Goal: Information Seeking & Learning: Learn about a topic

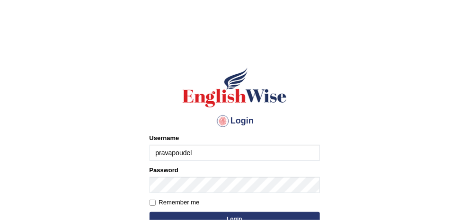
type input "pravapoudel"
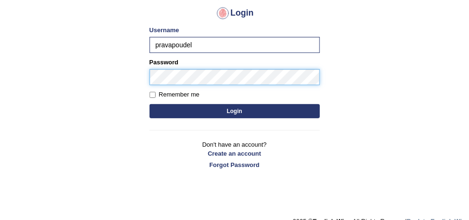
scroll to position [122, 0]
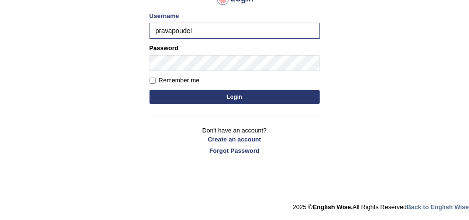
click at [227, 100] on button "Login" at bounding box center [235, 97] width 170 height 14
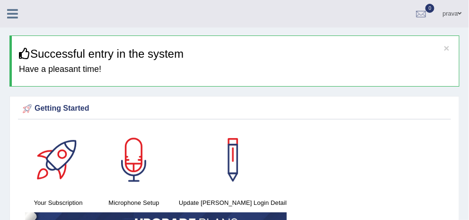
click at [0, 0] on link "Practice Questions" at bounding box center [0, 0] width 0 height 0
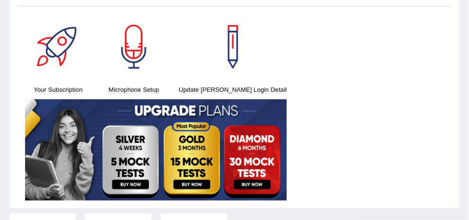
scroll to position [75, 0]
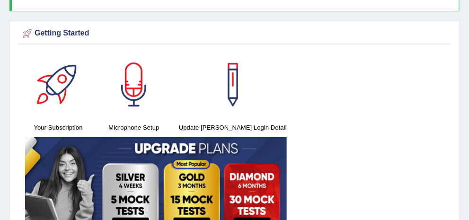
click at [0, 0] on link "Read Aloud" at bounding box center [0, 0] width 0 height 0
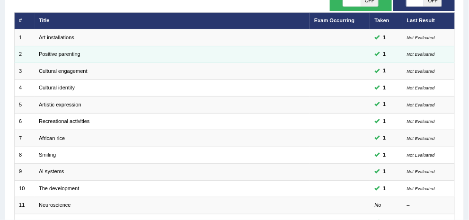
scroll to position [189, 0]
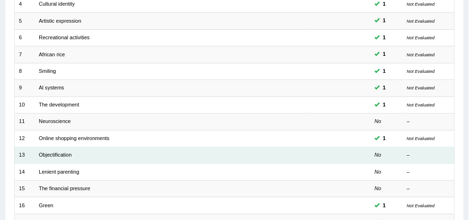
click at [181, 157] on td "Objectification" at bounding box center [172, 155] width 275 height 17
click at [71, 155] on link "Objectification" at bounding box center [55, 155] width 33 height 6
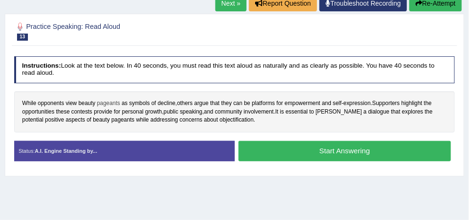
click at [120, 102] on span "pageants" at bounding box center [108, 103] width 23 height 9
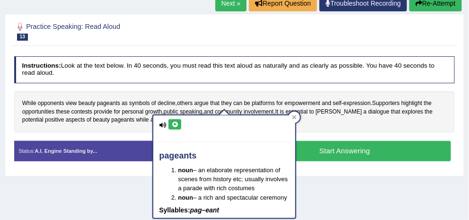
click at [177, 123] on icon at bounding box center [174, 125] width 7 height 6
click at [176, 124] on icon at bounding box center [174, 125] width 7 height 6
click at [92, 110] on span "contests" at bounding box center [81, 112] width 21 height 9
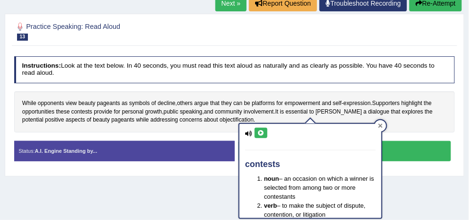
click at [381, 124] on icon at bounding box center [380, 126] width 5 height 5
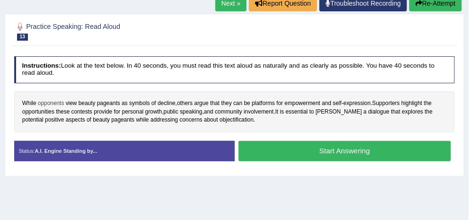
click at [64, 103] on span "opponents" at bounding box center [51, 103] width 27 height 9
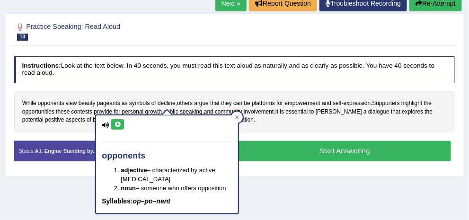
click at [122, 124] on button at bounding box center [117, 124] width 13 height 10
click at [124, 124] on div "opponents adjective – characterized by active hostility noun – someone who offe…" at bounding box center [167, 164] width 142 height 98
click at [305, 129] on div "While opponents view beauty pageants as symbols of decline , others argue that …" at bounding box center [234, 111] width 441 height 41
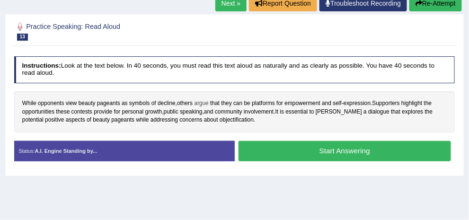
click at [209, 106] on span "argue" at bounding box center [201, 103] width 14 height 9
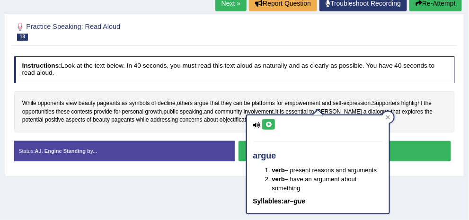
click at [268, 120] on button at bounding box center [268, 124] width 13 height 10
click at [110, 120] on span "beauty" at bounding box center [101, 120] width 17 height 9
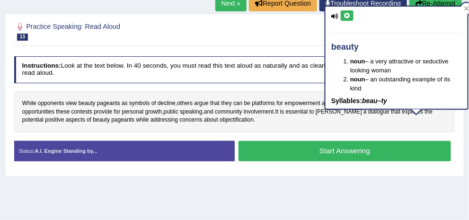
click at [455, 128] on div "Practice Speaking: Read Aloud 13 Objectification Instructions: Look at the text…" at bounding box center [235, 95] width 460 height 163
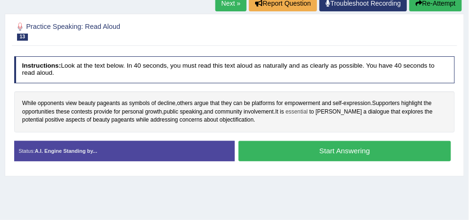
click at [286, 116] on span "essential" at bounding box center [297, 112] width 22 height 9
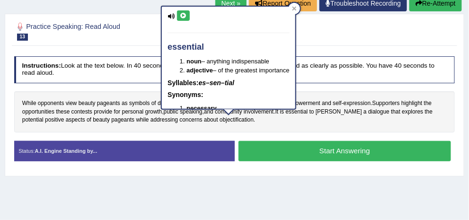
click at [184, 16] on icon at bounding box center [183, 16] width 7 height 6
click at [287, 131] on div "While opponents view beauty pageants as symbols of decline , others argue that …" at bounding box center [234, 111] width 441 height 41
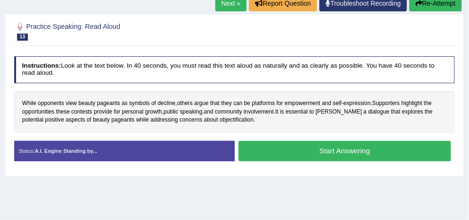
click at [341, 157] on button "Start Answering" at bounding box center [345, 151] width 212 height 20
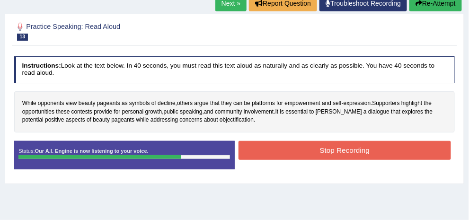
click at [364, 159] on button "Stop Recording" at bounding box center [345, 150] width 212 height 18
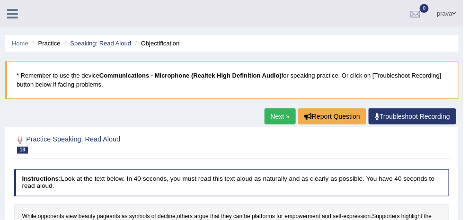
click at [395, 119] on link "Troubleshoot Recording" at bounding box center [413, 116] width 88 height 16
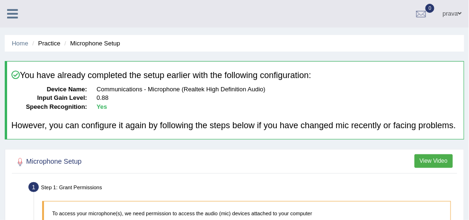
click at [0, 0] on link "Practice Questions" at bounding box center [0, 0] width 0 height 0
click at [0, 0] on link "Read Aloud" at bounding box center [0, 0] width 0 height 0
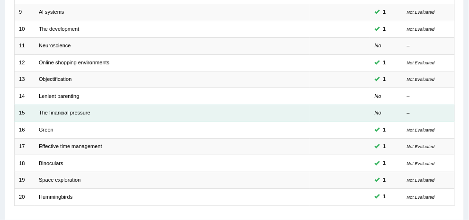
scroll to position [265, 0]
click at [178, 115] on td "The financial pressure" at bounding box center [172, 112] width 275 height 17
click at [90, 109] on link "The financial pressure" at bounding box center [65, 112] width 52 height 6
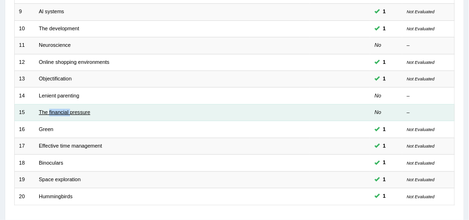
click at [90, 109] on link "The financial pressure" at bounding box center [65, 112] width 52 height 6
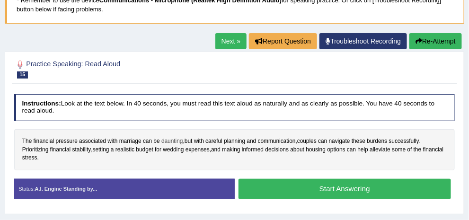
click at [183, 142] on span "daunting" at bounding box center [172, 141] width 22 height 9
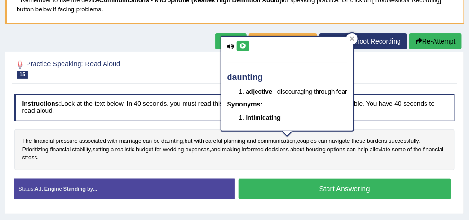
click at [239, 48] on button at bounding box center [243, 46] width 13 height 10
click at [217, 128] on div "Instructions: Look at the text below. In 40 seconds, you must read this text al…" at bounding box center [234, 150] width 445 height 120
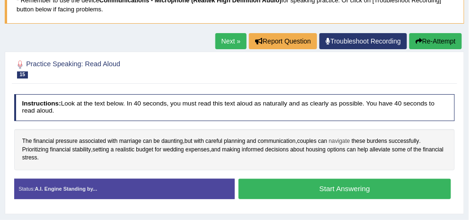
click at [329, 146] on span "navigate" at bounding box center [339, 141] width 21 height 9
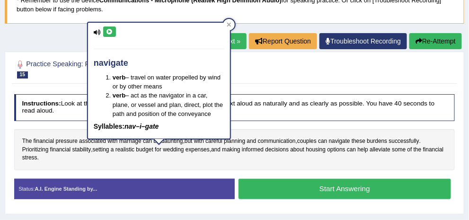
click at [110, 32] on icon at bounding box center [109, 32] width 7 height 6
click at [232, 166] on div "The financial pressure associated with marriage can be daunting , but with care…" at bounding box center [234, 149] width 441 height 41
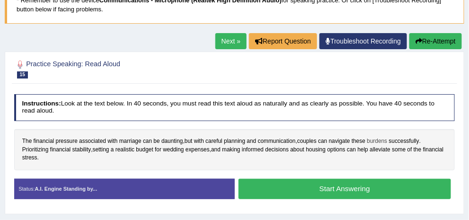
click at [367, 146] on span "burdens" at bounding box center [377, 141] width 20 height 9
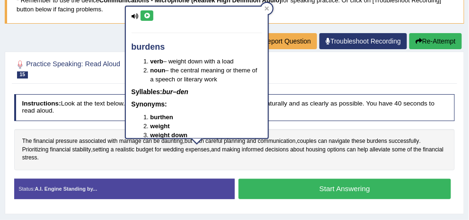
click at [145, 17] on icon at bounding box center [146, 16] width 7 height 6
click at [49, 150] on span "Prioritizing" at bounding box center [35, 150] width 27 height 9
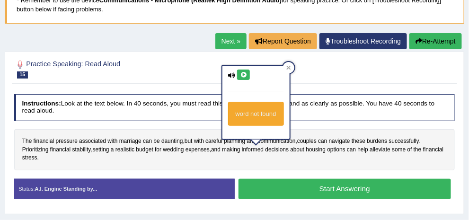
click at [242, 72] on icon at bounding box center [243, 75] width 7 height 6
click at [292, 172] on div "Instructions: Look at the text below. In 40 seconds, you must read this text al…" at bounding box center [234, 150] width 445 height 120
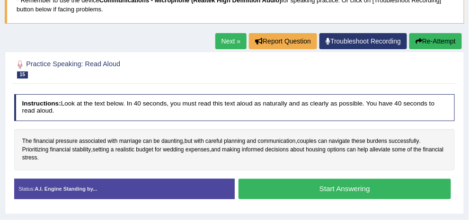
click at [359, 195] on button "Start Answering" at bounding box center [345, 189] width 212 height 20
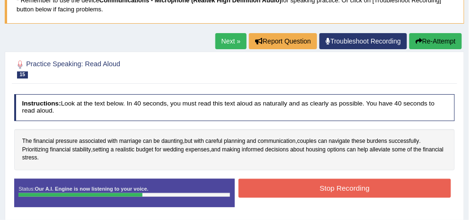
click at [385, 186] on button "Stop Recording" at bounding box center [345, 188] width 212 height 18
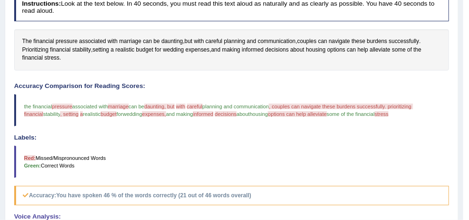
scroll to position [112, 0]
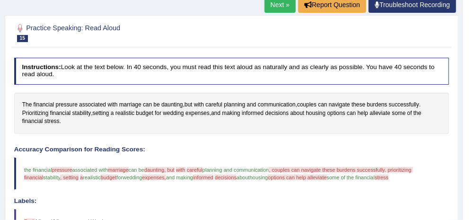
click at [275, 6] on link "Next »" at bounding box center [280, 5] width 31 height 16
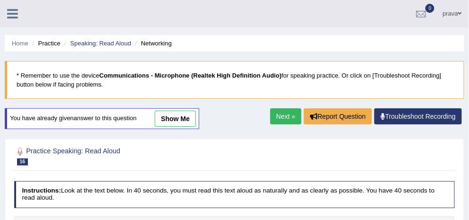
click at [283, 124] on link "Next »" at bounding box center [285, 116] width 31 height 16
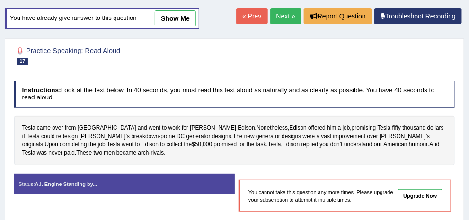
scroll to position [75, 0]
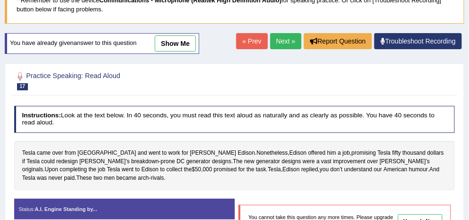
click at [273, 49] on link "Next »" at bounding box center [285, 41] width 31 height 16
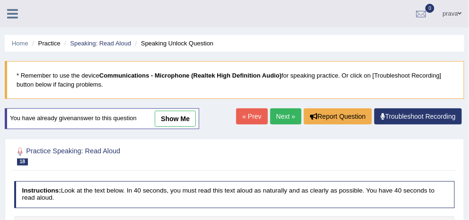
click at [0, 0] on link "Practice Questions" at bounding box center [0, 0] width 0 height 0
click at [0, 0] on link "Repeat Sentence" at bounding box center [0, 0] width 0 height 0
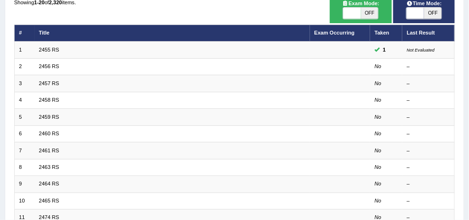
scroll to position [75, 0]
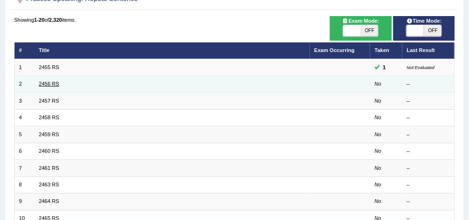
click at [59, 85] on link "2456 RS" at bounding box center [49, 84] width 20 height 6
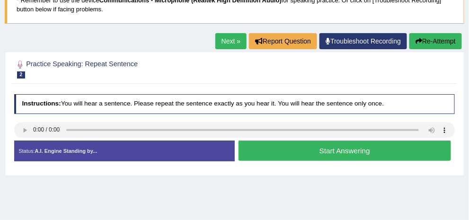
click at [358, 159] on button "Start Answering" at bounding box center [345, 151] width 212 height 20
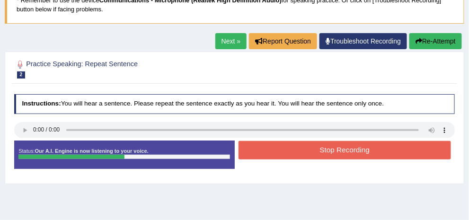
click at [326, 155] on button "Stop Recording" at bounding box center [345, 150] width 212 height 18
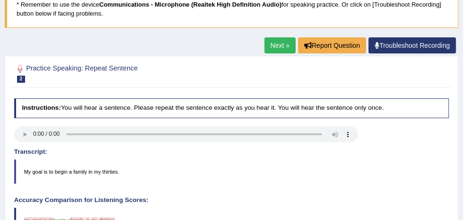
scroll to position [37, 0]
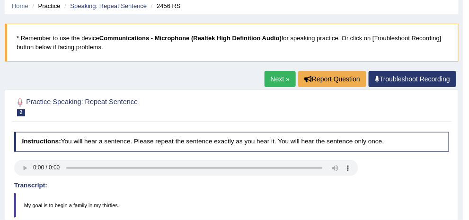
click at [274, 77] on link "Next »" at bounding box center [280, 79] width 31 height 16
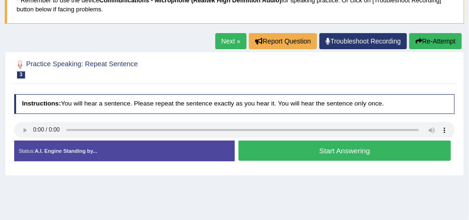
click at [335, 157] on button "Start Answering" at bounding box center [345, 151] width 212 height 20
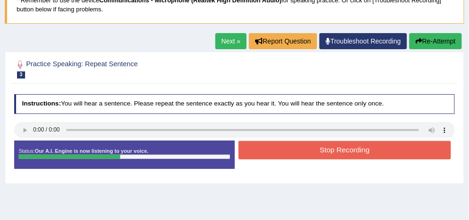
click at [335, 157] on button "Stop Recording" at bounding box center [345, 150] width 212 height 18
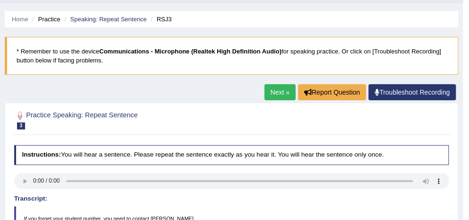
scroll to position [37, 0]
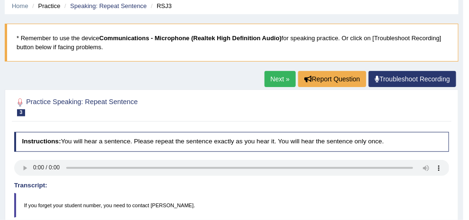
click at [271, 76] on link "Next »" at bounding box center [280, 79] width 31 height 16
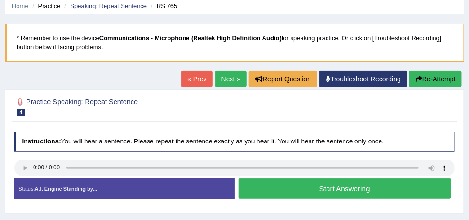
click at [322, 194] on button "Start Answering" at bounding box center [345, 188] width 212 height 20
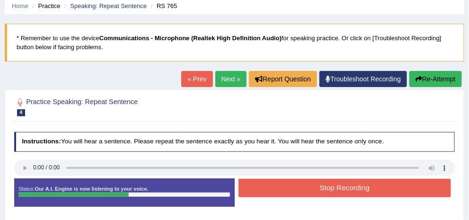
click at [322, 194] on button "Stop Recording" at bounding box center [345, 188] width 212 height 18
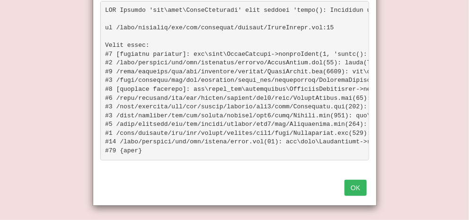
click at [359, 189] on button "OK" at bounding box center [356, 188] width 22 height 16
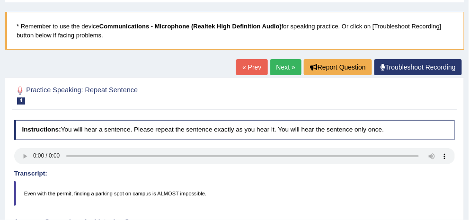
scroll to position [37, 0]
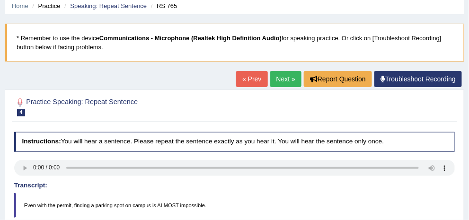
click link "Next »"
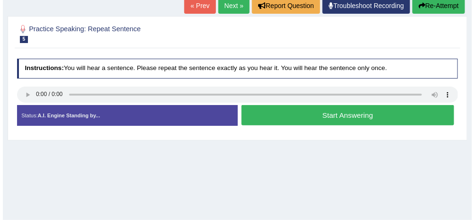
scroll to position [113, 0]
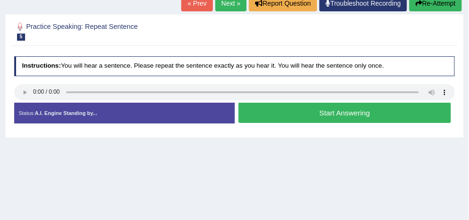
click at [358, 123] on button "Start Answering" at bounding box center [345, 113] width 212 height 20
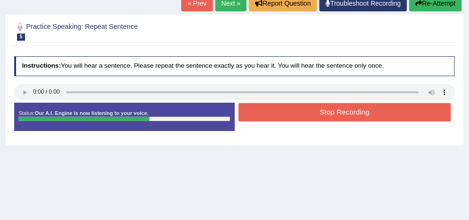
click at [357, 122] on button "Stop Recording" at bounding box center [345, 112] width 212 height 18
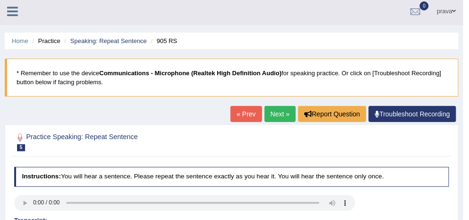
scroll to position [0, 0]
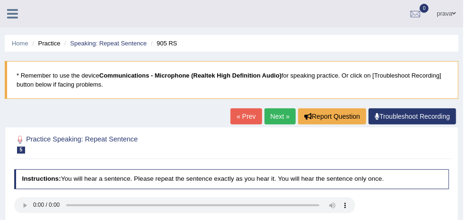
click at [267, 117] on link "Next »" at bounding box center [280, 116] width 31 height 16
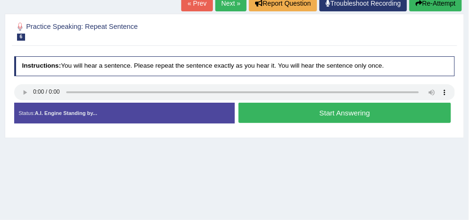
click at [334, 119] on button "Start Answering" at bounding box center [345, 113] width 212 height 20
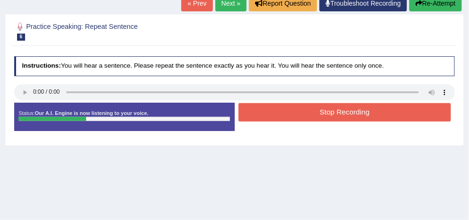
click at [334, 119] on button "Stop Recording" at bounding box center [345, 112] width 212 height 18
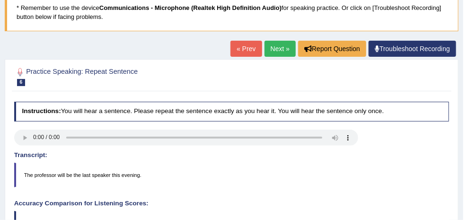
scroll to position [37, 0]
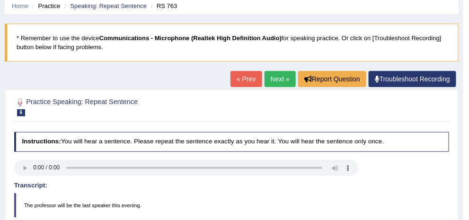
click at [282, 79] on link "Next »" at bounding box center [280, 79] width 31 height 16
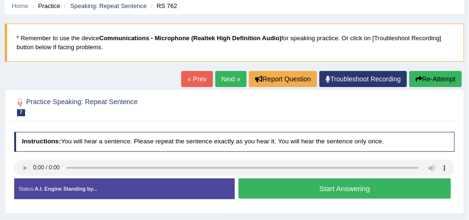
click at [337, 199] on button "Start Answering" at bounding box center [345, 188] width 212 height 20
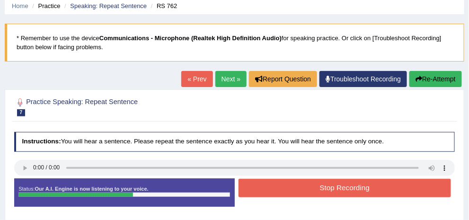
click at [337, 197] on button "Stop Recording" at bounding box center [345, 188] width 212 height 18
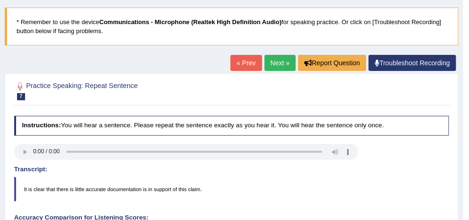
scroll to position [52, 0]
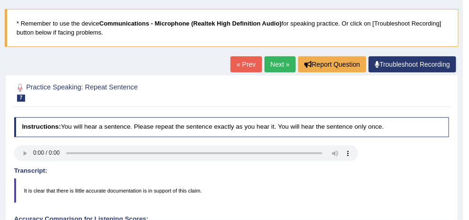
click at [271, 60] on link "Next »" at bounding box center [280, 64] width 31 height 16
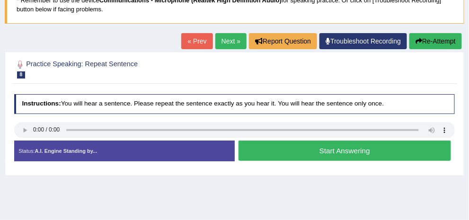
click at [339, 159] on button "Start Answering" at bounding box center [345, 151] width 212 height 20
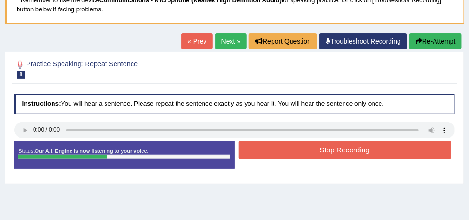
click at [360, 154] on button "Stop Recording" at bounding box center [345, 150] width 212 height 18
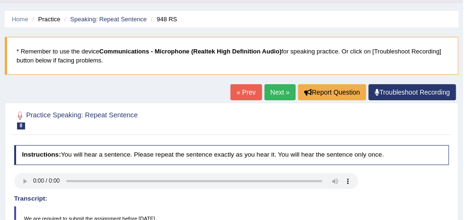
scroll to position [37, 0]
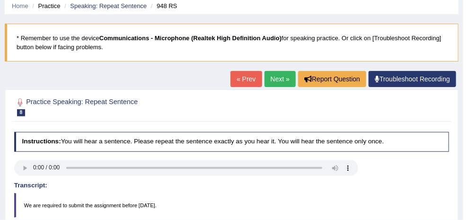
click at [276, 76] on link "Next »" at bounding box center [280, 79] width 31 height 16
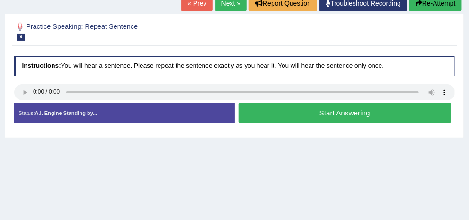
click at [340, 123] on button "Start Answering" at bounding box center [345, 113] width 212 height 20
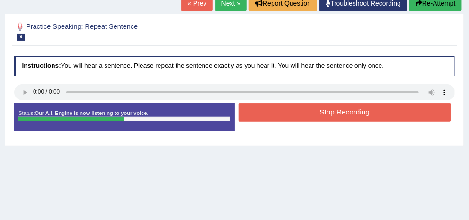
click at [340, 118] on button "Stop Recording" at bounding box center [345, 112] width 212 height 18
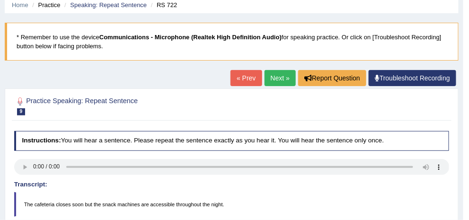
scroll to position [37, 0]
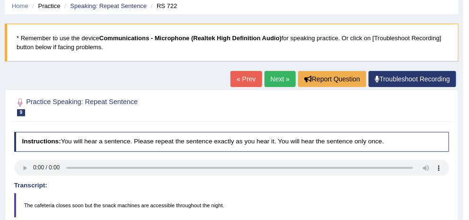
click at [270, 80] on link "Next »" at bounding box center [280, 79] width 31 height 16
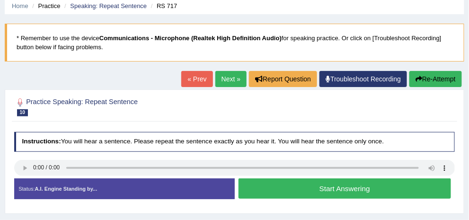
click at [0, 0] on link "Practice Questions" at bounding box center [0, 0] width 0 height 0
click at [0, 0] on link "Read Aloud" at bounding box center [0, 0] width 0 height 0
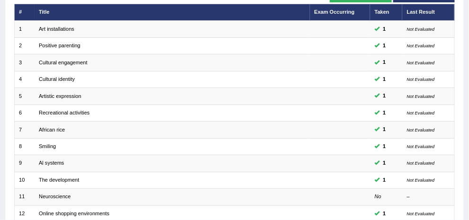
scroll to position [113, 0]
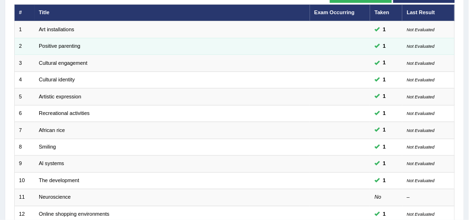
click td "Positive parenting"
click link "Positive parenting"
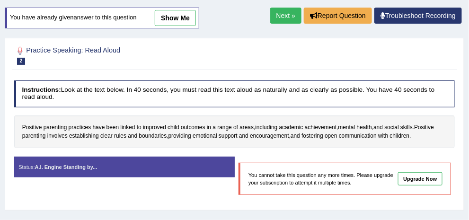
scroll to position [75, 0]
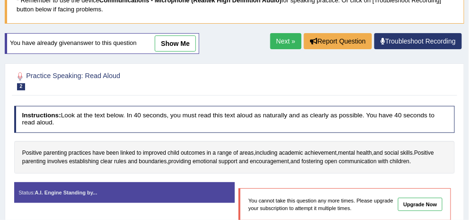
click at [280, 49] on link "Next »" at bounding box center [285, 41] width 31 height 16
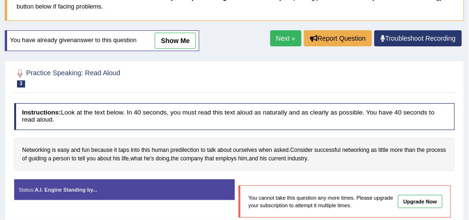
scroll to position [75, 0]
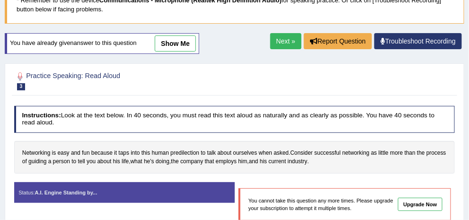
click at [279, 49] on link "Next »" at bounding box center [285, 41] width 31 height 16
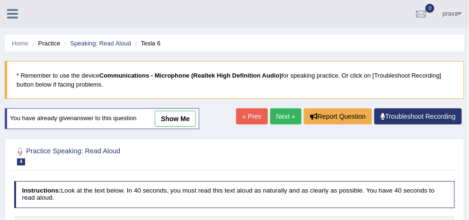
click at [275, 124] on link "Next »" at bounding box center [285, 116] width 31 height 16
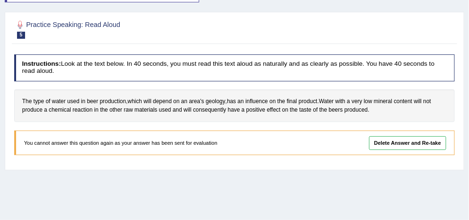
scroll to position [113, 0]
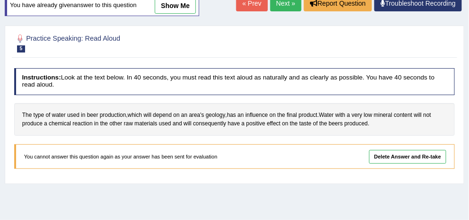
click at [278, 11] on link "Next »" at bounding box center [285, 3] width 31 height 16
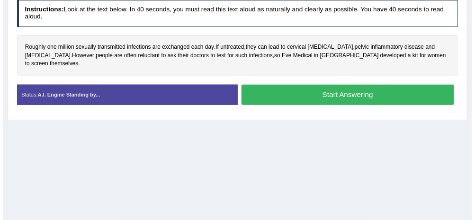
scroll to position [151, 0]
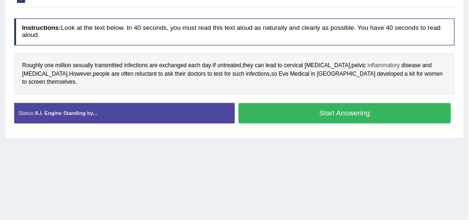
click at [368, 70] on span "inflammatory" at bounding box center [384, 66] width 32 height 9
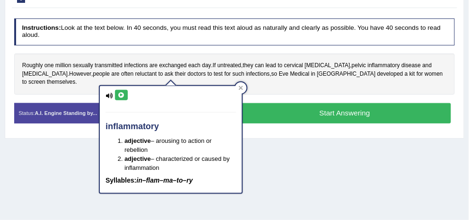
click at [123, 92] on icon at bounding box center [121, 95] width 7 height 6
click at [125, 94] on button at bounding box center [121, 95] width 13 height 10
click at [288, 130] on div "Status: A.I. Engine Standing by... Start Answering Stop Recording" at bounding box center [234, 117] width 441 height 29
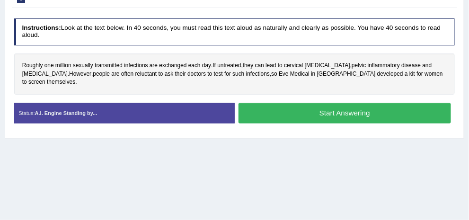
click at [340, 106] on button "Start Answering" at bounding box center [345, 113] width 212 height 20
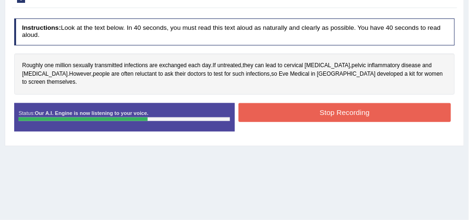
click at [352, 111] on button "Stop Recording" at bounding box center [345, 112] width 212 height 18
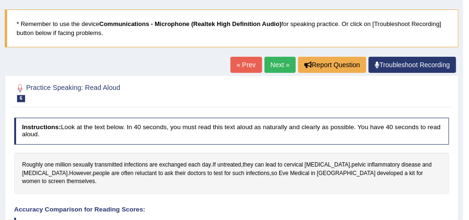
scroll to position [0, 0]
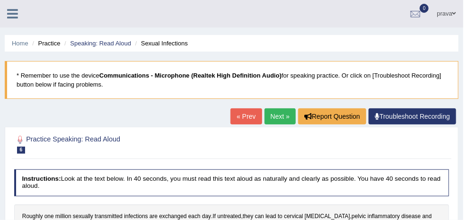
click at [274, 121] on link "Next »" at bounding box center [280, 116] width 31 height 16
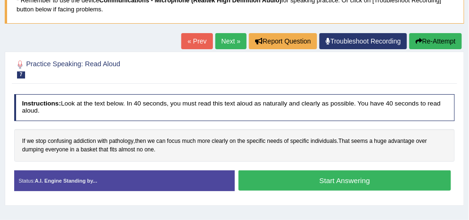
click at [322, 180] on button "Start Answering" at bounding box center [345, 180] width 212 height 20
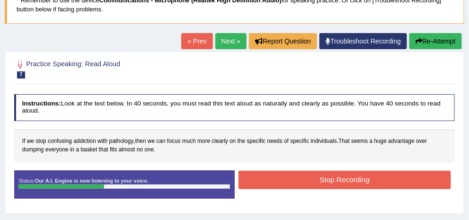
click at [322, 179] on button "Stop Recording" at bounding box center [345, 180] width 212 height 18
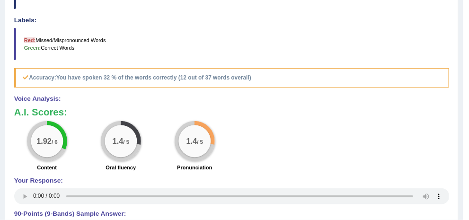
scroll to position [302, 0]
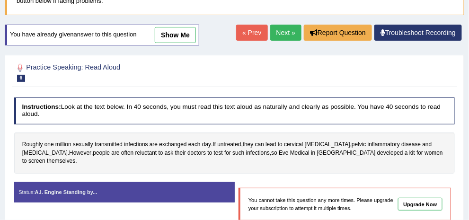
scroll to position [37, 0]
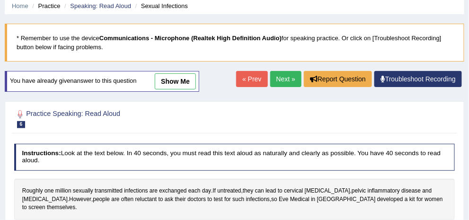
click at [0, 0] on link "Practice Questions" at bounding box center [0, 0] width 0 height 0
click at [0, 0] on link "Describe Image" at bounding box center [0, 0] width 0 height 0
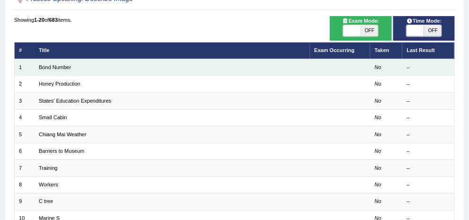
click at [184, 72] on td "Bond Number" at bounding box center [172, 67] width 275 height 17
click at [183, 71] on td "Bond Number" at bounding box center [172, 67] width 275 height 17
click at [71, 67] on link "Bond Number" at bounding box center [55, 67] width 32 height 6
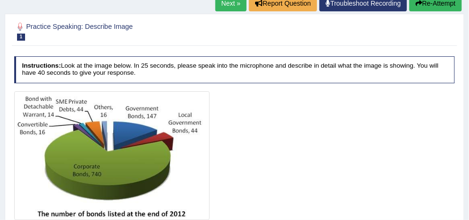
scroll to position [75, 0]
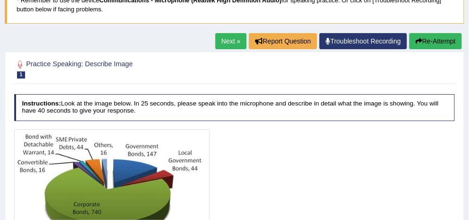
click at [218, 43] on link "Next »" at bounding box center [230, 41] width 31 height 16
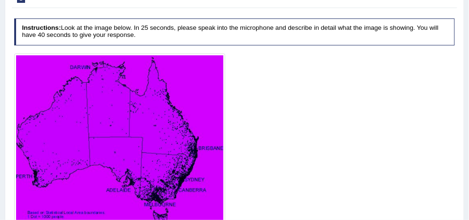
scroll to position [75, 0]
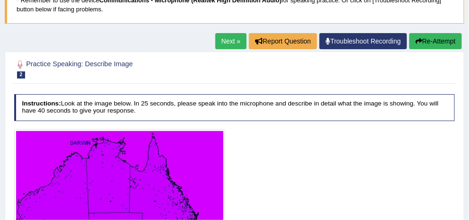
click at [232, 36] on link "Next »" at bounding box center [230, 41] width 31 height 16
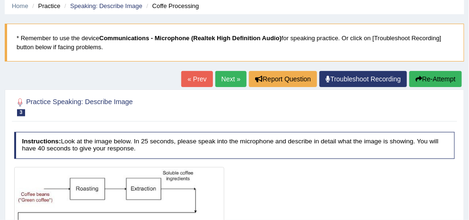
click at [227, 76] on link "Next »" at bounding box center [230, 79] width 31 height 16
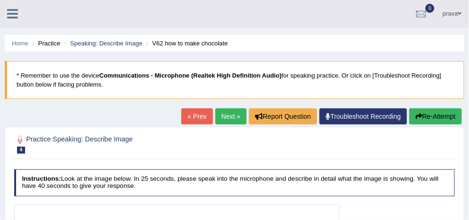
click at [0, 0] on link "Practice Questions" at bounding box center [0, 0] width 0 height 0
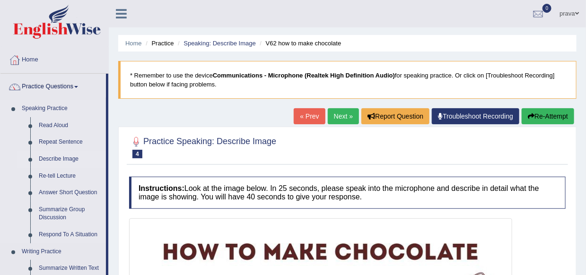
drag, startPoint x: 470, startPoint y: 0, endPoint x: 61, endPoint y: 159, distance: 439.3
click at [61, 159] on link "Describe Image" at bounding box center [70, 159] width 71 height 17
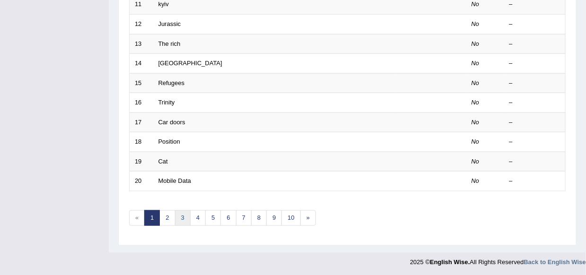
click at [184, 221] on link "3" at bounding box center [183, 219] width 16 height 16
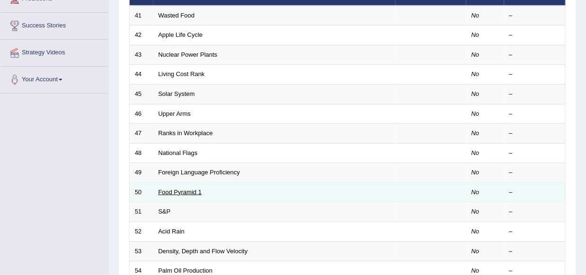
click at [183, 190] on link "Food Pyramid 1" at bounding box center [181, 192] width 44 height 7
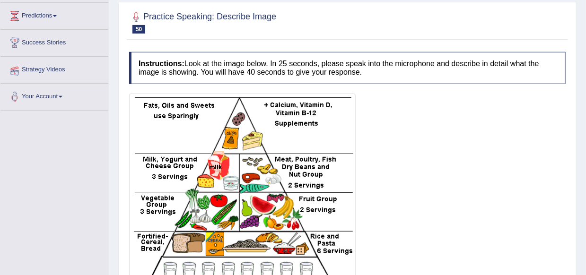
scroll to position [95, 0]
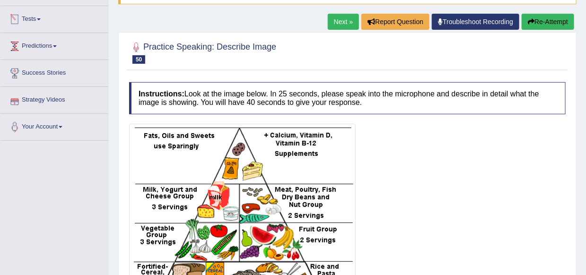
click at [54, 43] on link "Predictions" at bounding box center [54, 45] width 108 height 24
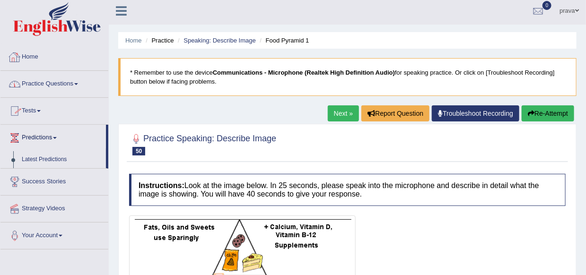
scroll to position [0, 0]
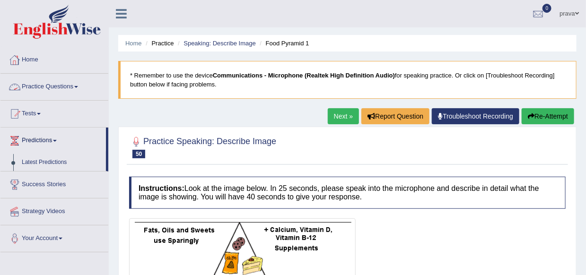
click at [53, 90] on link "Practice Questions" at bounding box center [54, 86] width 108 height 24
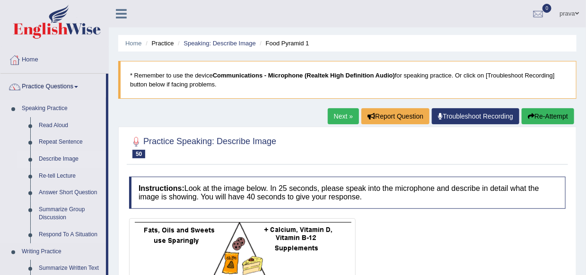
click at [54, 157] on link "Describe Image" at bounding box center [70, 159] width 71 height 17
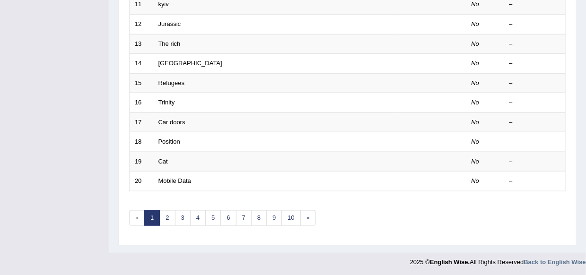
scroll to position [350, 0]
click at [193, 221] on link "4" at bounding box center [198, 219] width 16 height 16
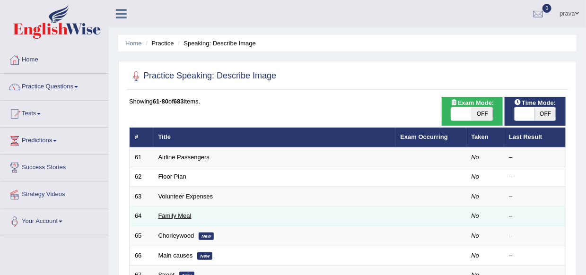
click at [182, 216] on link "Family Meal" at bounding box center [175, 215] width 33 height 7
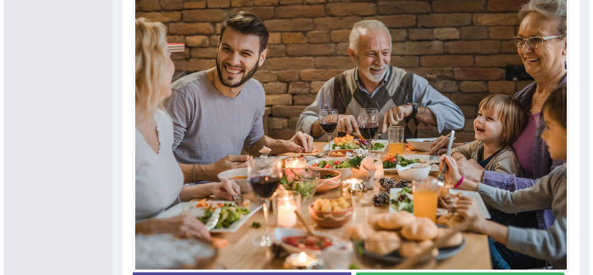
scroll to position [261, 0]
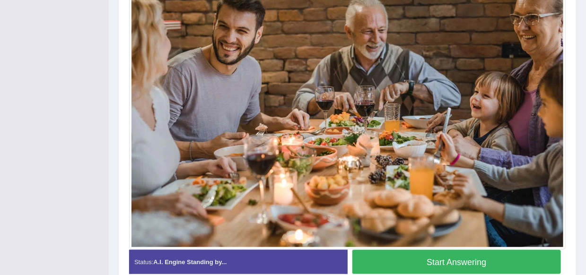
click at [469, 259] on button "Start Answering" at bounding box center [457, 262] width 209 height 24
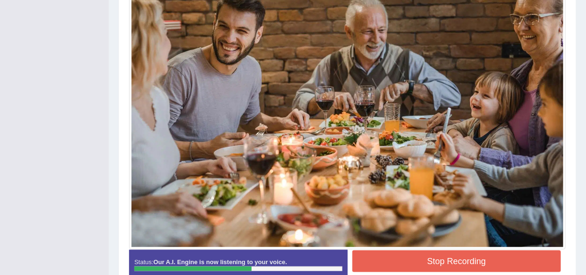
click at [452, 262] on button "Stop Recording" at bounding box center [457, 262] width 209 height 22
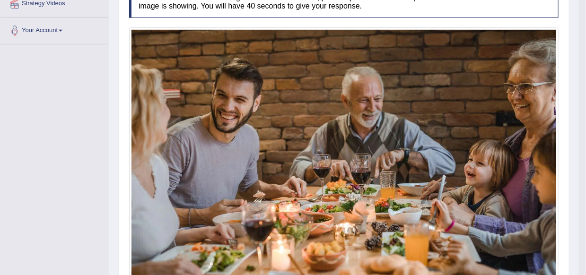
scroll to position [214, 0]
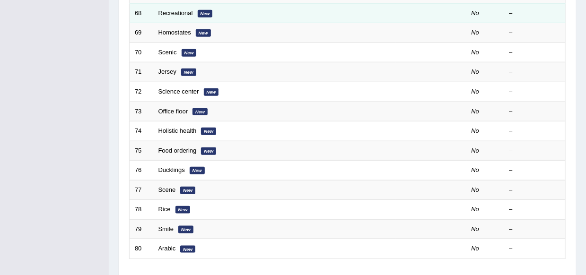
scroll to position [284, 0]
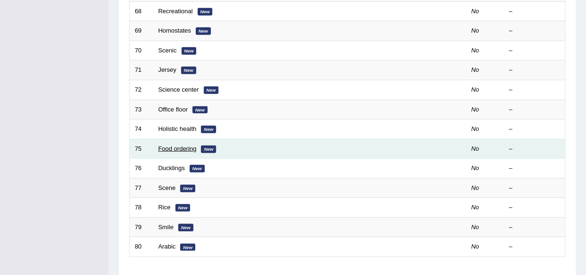
click at [169, 151] on link "Food ordering" at bounding box center [178, 148] width 38 height 7
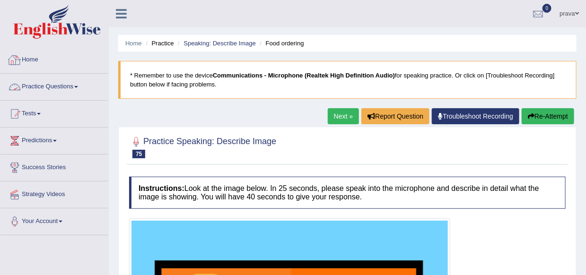
click at [55, 88] on link "Practice Questions" at bounding box center [54, 86] width 108 height 24
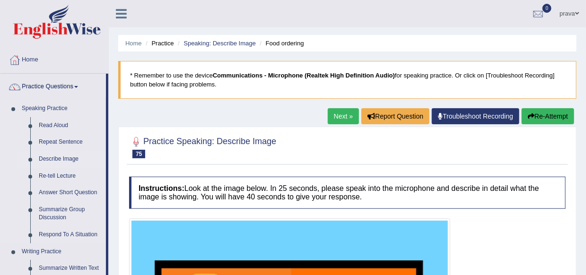
click at [64, 162] on link "Describe Image" at bounding box center [70, 159] width 71 height 17
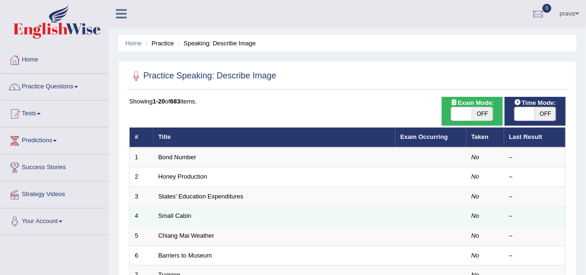
click at [186, 220] on td "Small Cabin" at bounding box center [274, 217] width 242 height 20
click at [176, 214] on link "Small Cabin" at bounding box center [175, 215] width 33 height 7
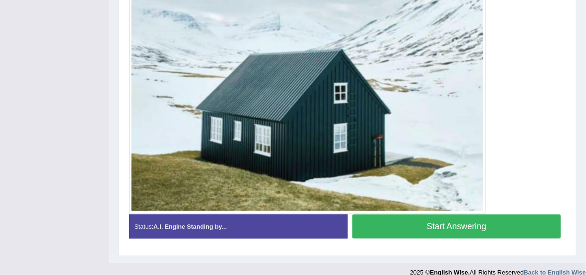
scroll to position [315, 0]
